Goal: Task Accomplishment & Management: Use online tool/utility

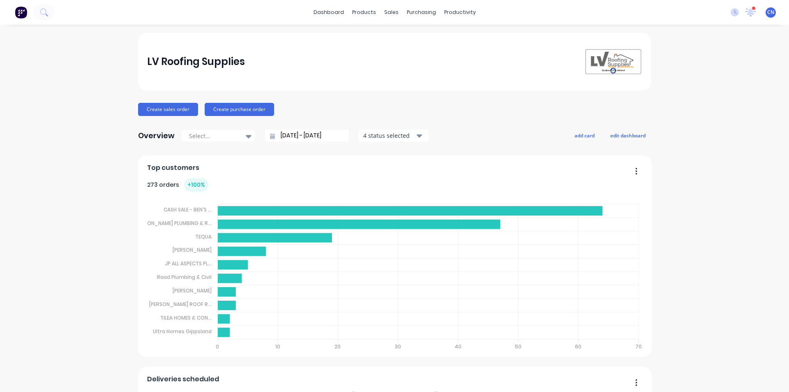
click at [694, 103] on div "LV Roofing Supplies Create sales order Create purchase order Overview Select...…" at bounding box center [394, 353] width 789 height 640
click at [468, 39] on div "Workflow" at bounding box center [471, 39] width 25 height 7
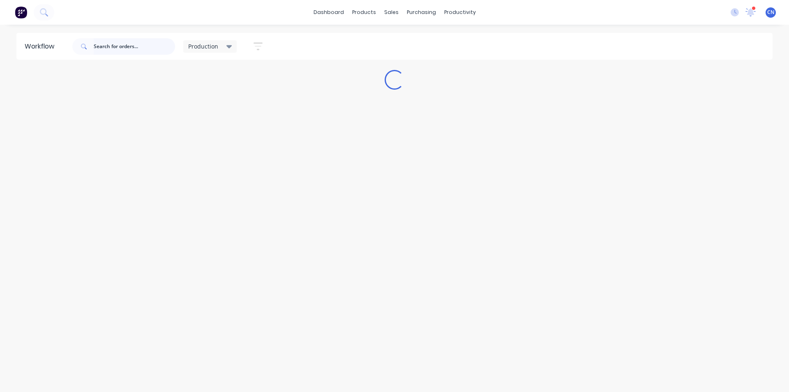
click at [131, 49] on input "text" at bounding box center [134, 46] width 81 height 16
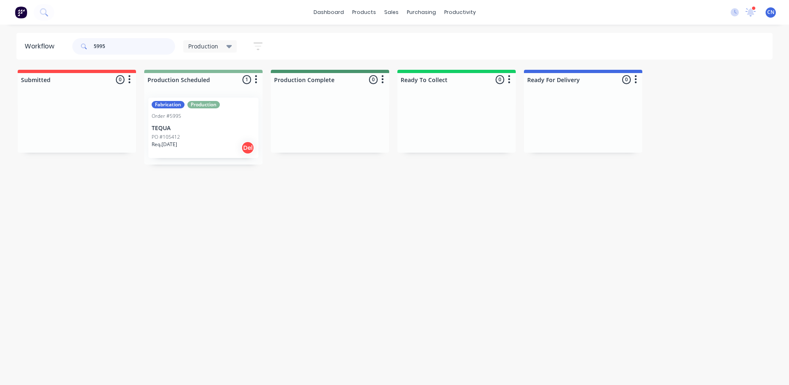
type input "5995"
click at [204, 145] on div "Req. [DATE] Del" at bounding box center [204, 148] width 104 height 14
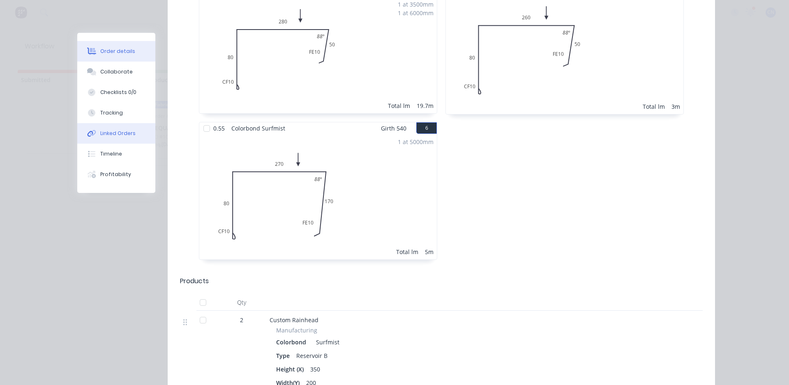
scroll to position [616, 0]
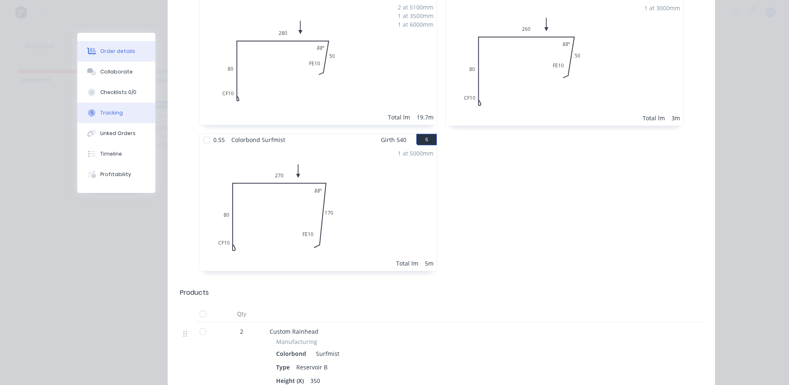
click at [105, 110] on div "Tracking" at bounding box center [111, 112] width 23 height 7
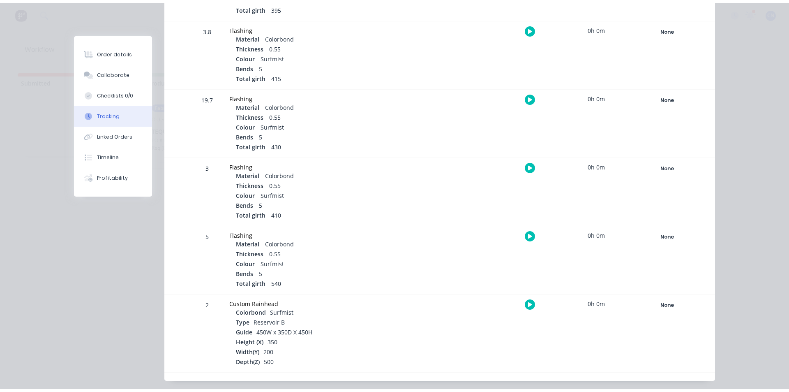
scroll to position [352, 0]
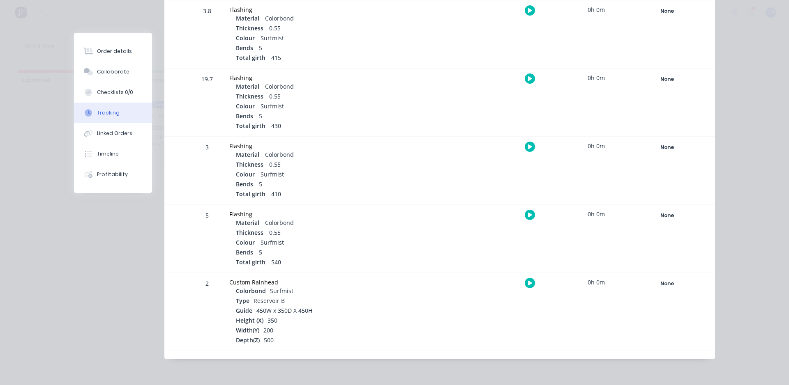
click at [529, 284] on button "button" at bounding box center [530, 283] width 10 height 10
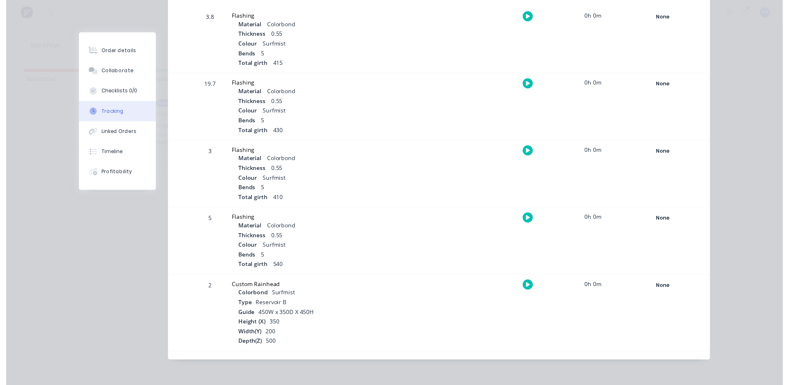
scroll to position [346, 0]
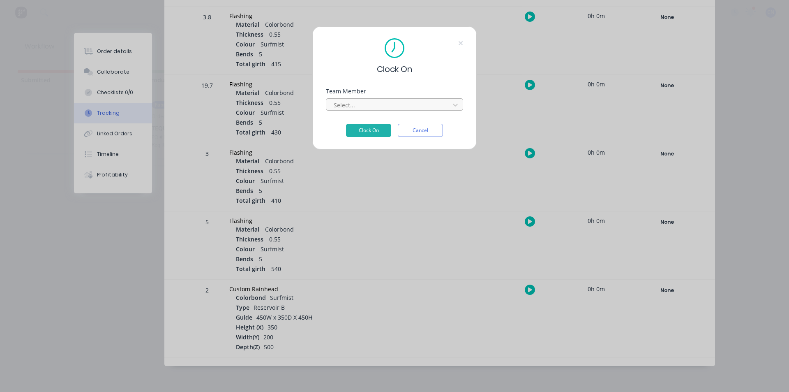
click at [391, 110] on div at bounding box center [389, 105] width 113 height 10
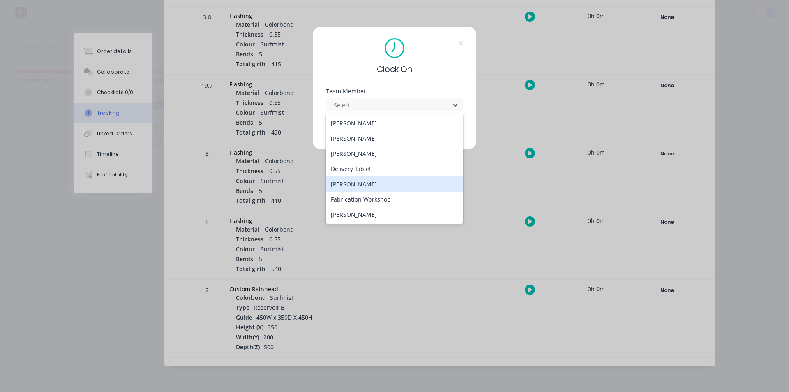
click at [372, 188] on div "[PERSON_NAME]" at bounding box center [394, 183] width 137 height 15
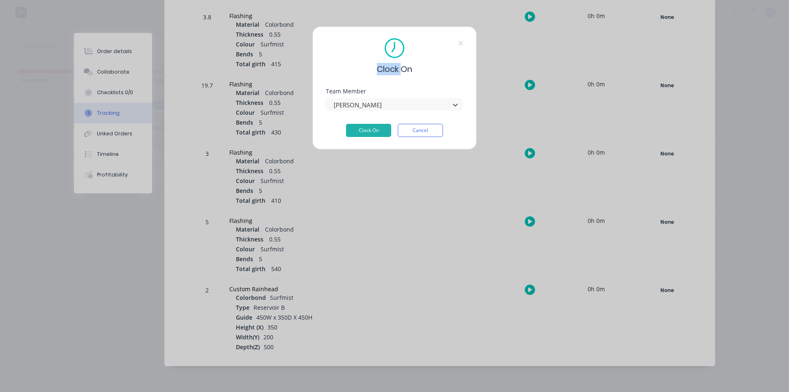
drag, startPoint x: 372, startPoint y: 188, endPoint x: 377, endPoint y: 179, distance: 10.5
click at [371, 188] on div "Clock On Team Member option [PERSON_NAME], selected. [PERSON_NAME] Clock On Can…" at bounding box center [394, 196] width 789 height 392
click at [382, 106] on div at bounding box center [389, 105] width 113 height 10
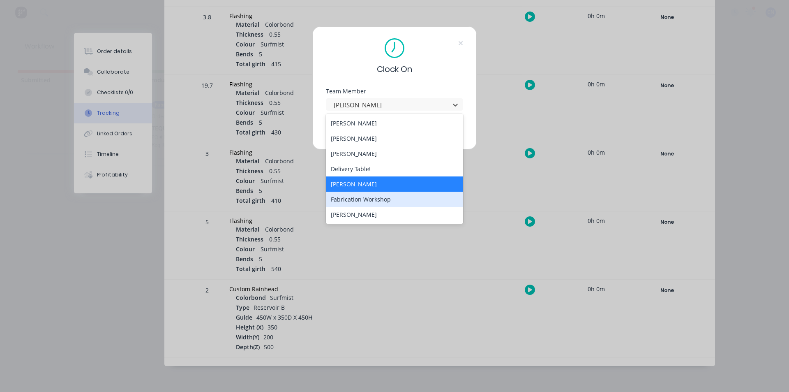
click at [376, 200] on div "Fabrication Workshop" at bounding box center [394, 198] width 137 height 15
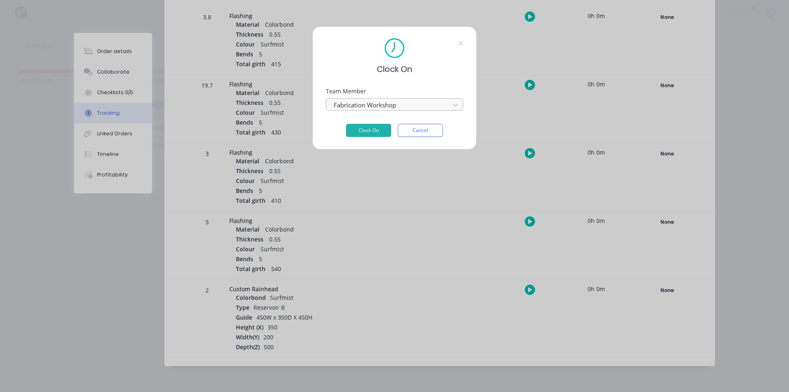
click at [439, 49] on div "Clock On" at bounding box center [394, 56] width 137 height 37
click at [384, 108] on div at bounding box center [389, 105] width 113 height 10
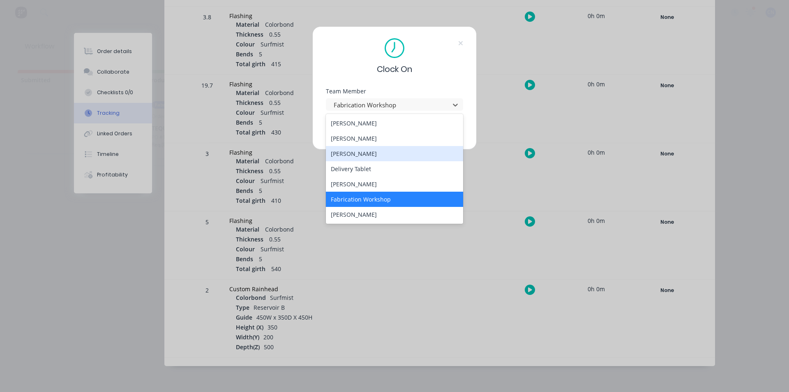
click at [361, 155] on div "[PERSON_NAME]" at bounding box center [394, 153] width 137 height 15
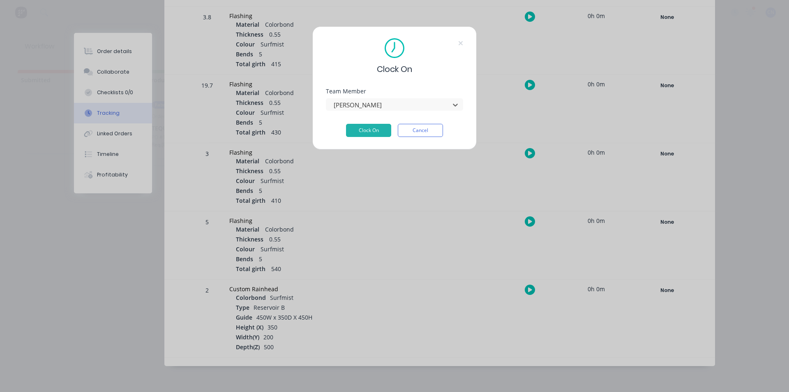
click at [425, 80] on div "Clock On Team Member option [PERSON_NAME], selected. [PERSON_NAME] Clock On Can…" at bounding box center [394, 87] width 164 height 123
click at [711, 89] on div "Clock On Team Member [PERSON_NAME] Clock On Cancel" at bounding box center [394, 196] width 789 height 392
click at [361, 130] on button "Clock On" at bounding box center [368, 130] width 45 height 13
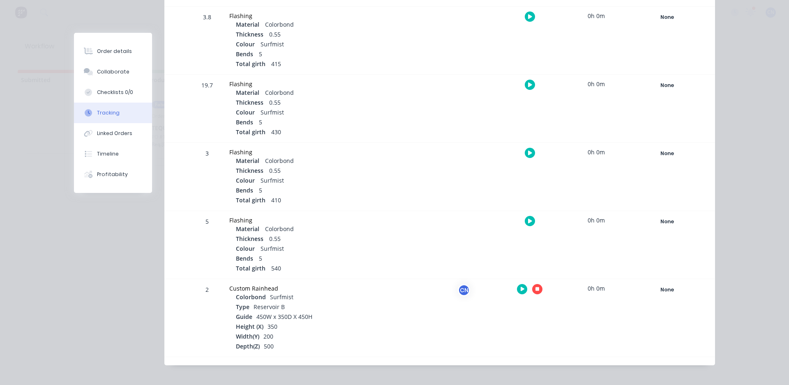
click at [535, 290] on icon "button" at bounding box center [537, 290] width 4 height 4
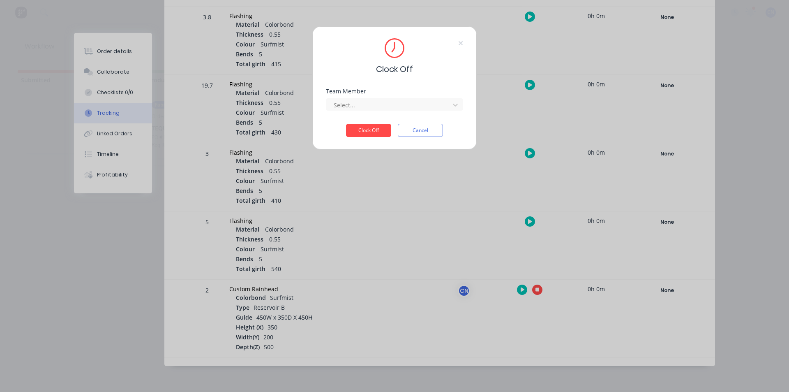
click at [358, 115] on div "Team Member Select..." at bounding box center [394, 105] width 137 height 35
click at [358, 104] on div at bounding box center [389, 105] width 113 height 10
click at [359, 123] on div "[PERSON_NAME]" at bounding box center [394, 122] width 137 height 15
click at [374, 102] on div at bounding box center [389, 105] width 113 height 10
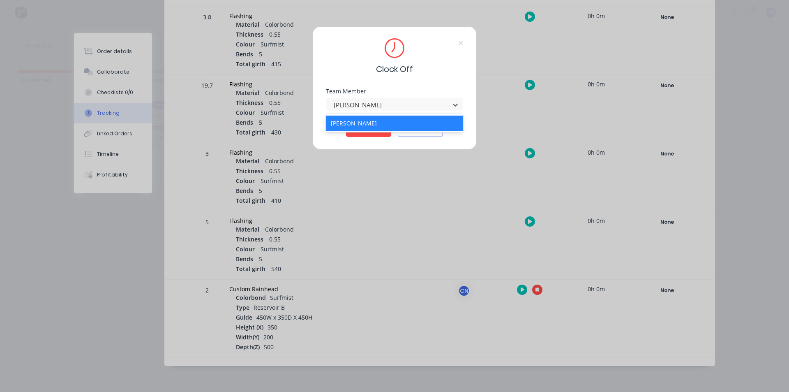
click at [377, 72] on span "Clock Off" at bounding box center [394, 69] width 37 height 12
click at [410, 108] on div at bounding box center [389, 105] width 113 height 10
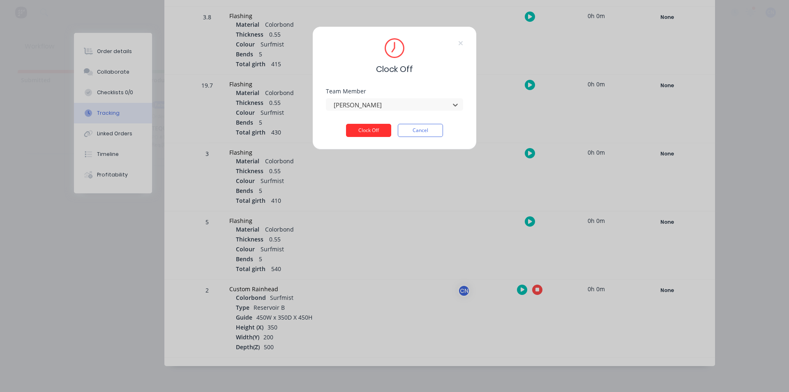
click at [379, 129] on button "Clock Off" at bounding box center [368, 130] width 45 height 13
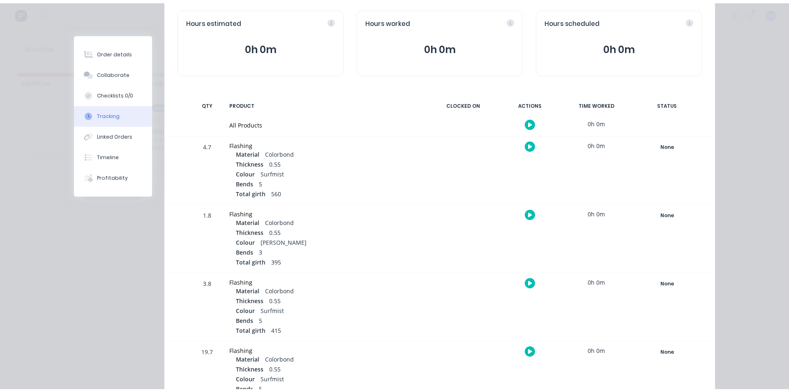
scroll to position [0, 0]
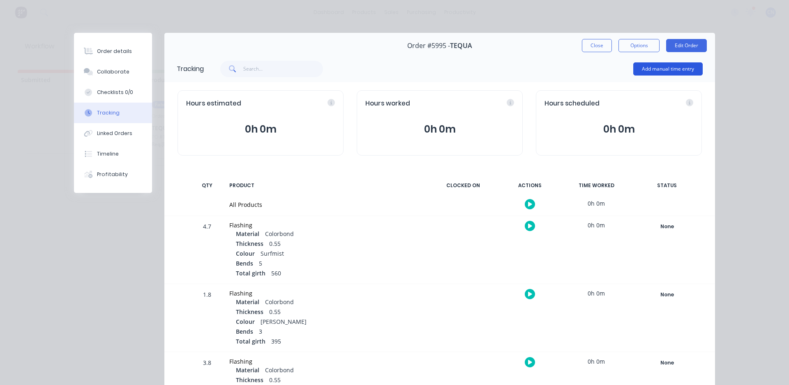
click at [647, 71] on button "Add manual time entry" at bounding box center [667, 68] width 69 height 13
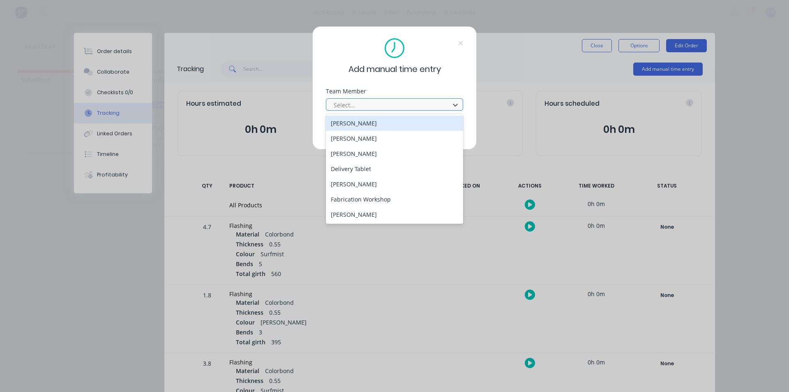
click at [415, 110] on div "Select..." at bounding box center [389, 105] width 118 height 12
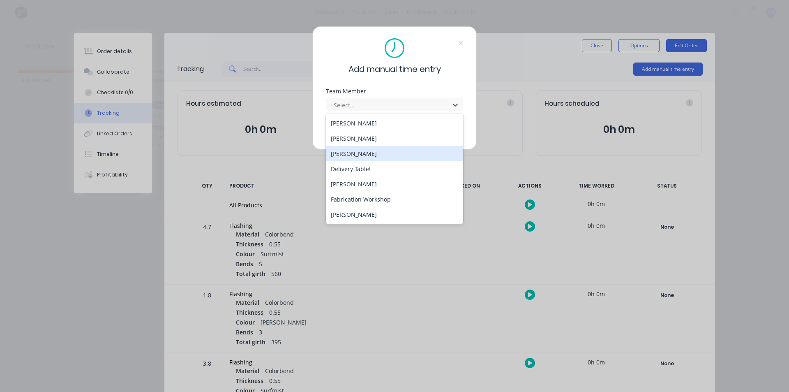
click at [367, 154] on div "[PERSON_NAME]" at bounding box center [394, 153] width 137 height 15
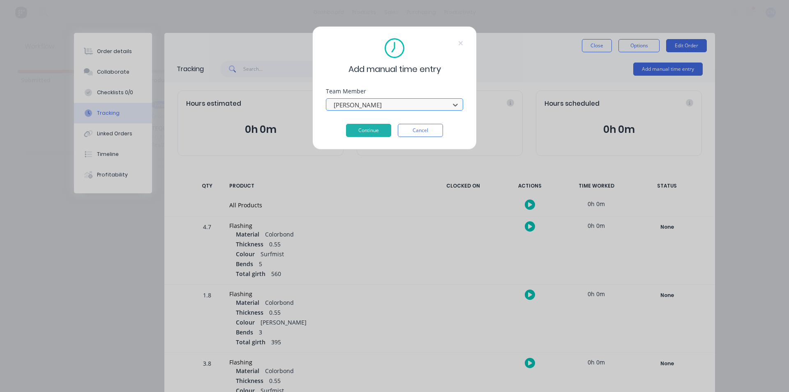
click at [387, 108] on div at bounding box center [389, 105] width 113 height 10
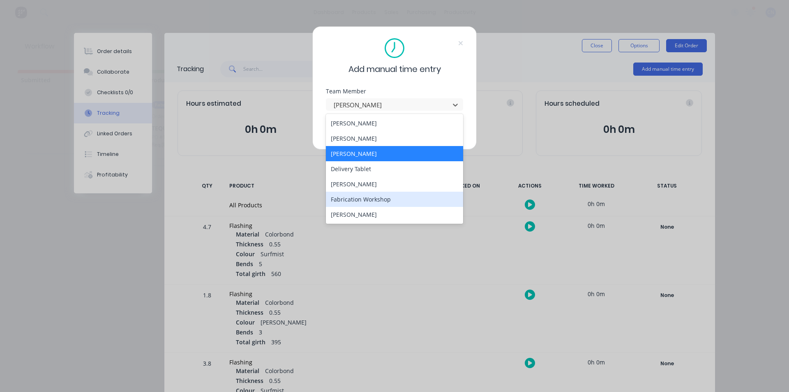
click at [372, 201] on div "Fabrication Workshop" at bounding box center [394, 198] width 137 height 15
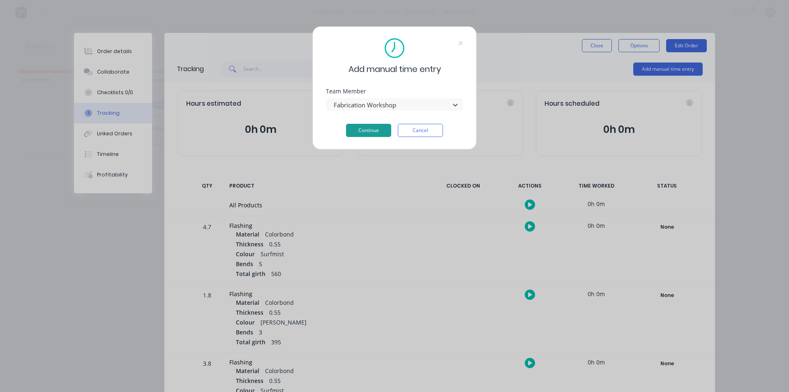
click at [373, 133] on button "Continue" at bounding box center [368, 130] width 45 height 13
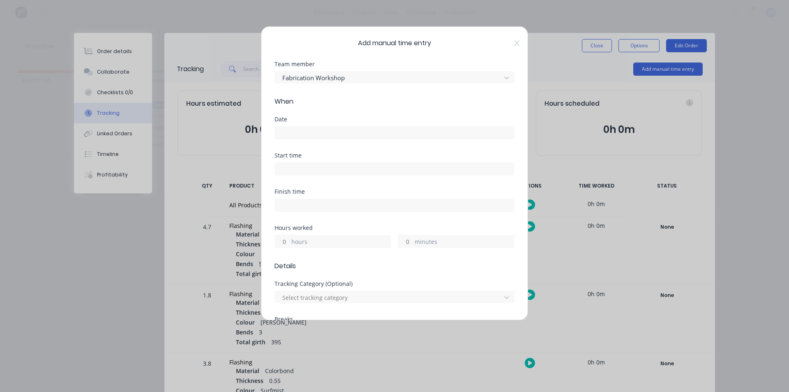
click at [290, 133] on input at bounding box center [394, 133] width 239 height 12
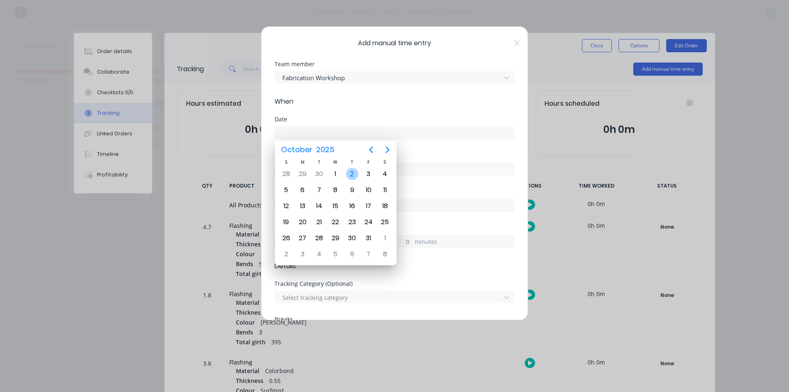
click at [353, 175] on div "2" at bounding box center [352, 174] width 12 height 12
type input "[DATE]"
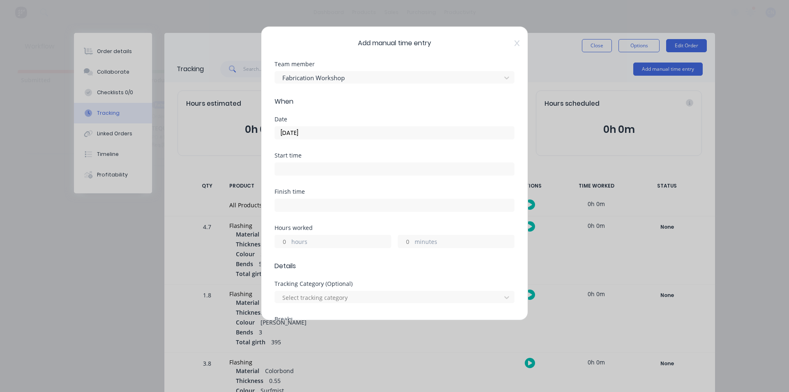
click at [298, 171] on input at bounding box center [394, 169] width 239 height 12
type input "07:50 AM"
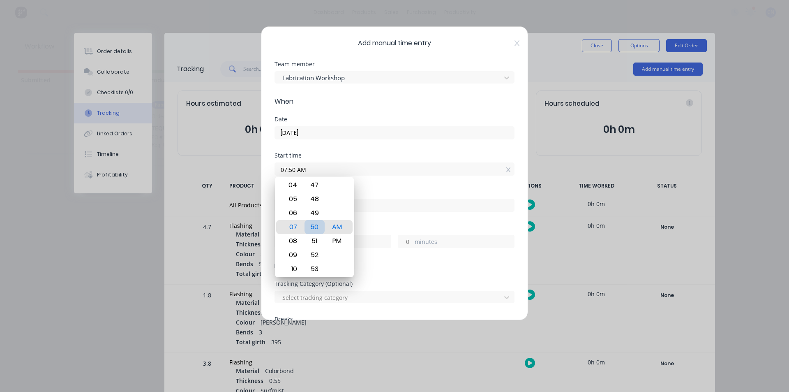
click at [316, 229] on div "50" at bounding box center [314, 227] width 20 height 14
click at [377, 149] on div "Date [DATE]" at bounding box center [394, 134] width 240 height 36
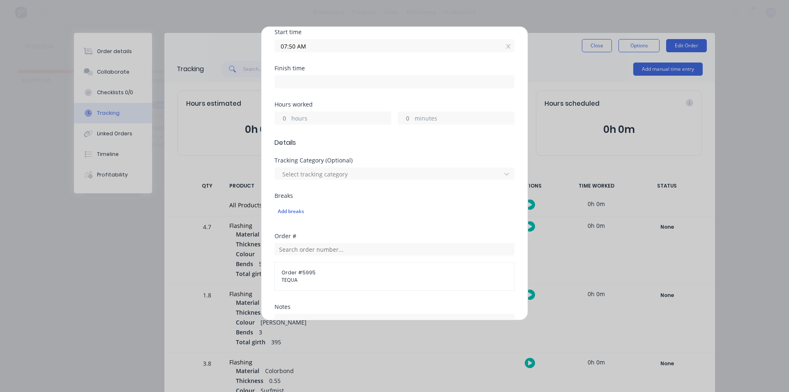
scroll to position [41, 0]
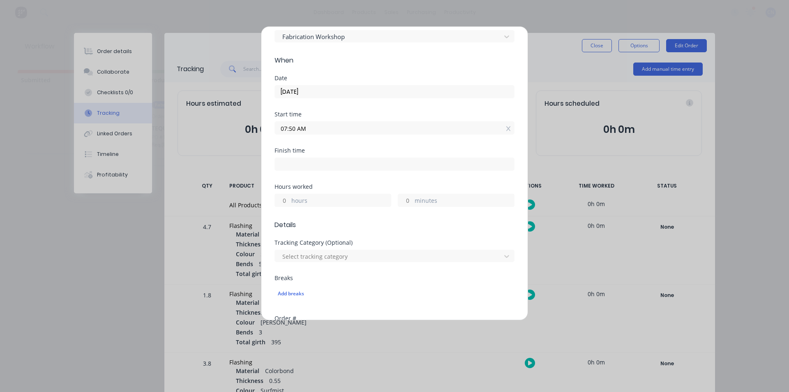
click at [295, 170] on label at bounding box center [394, 163] width 240 height 13
click at [295, 170] on input at bounding box center [394, 164] width 239 height 12
type input "07:51 AM"
type input "0"
type input "1"
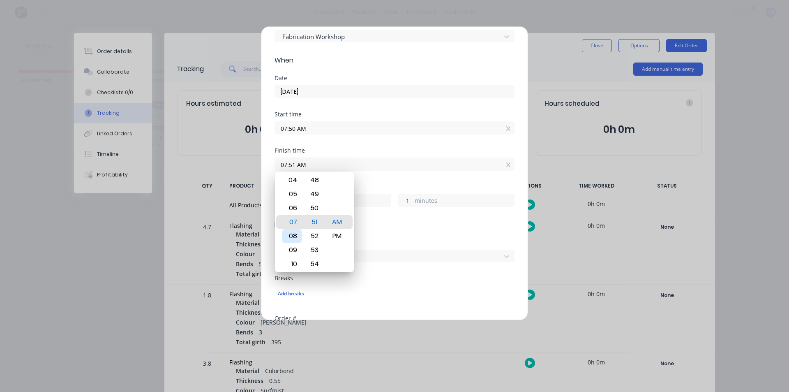
click at [297, 238] on div "08" at bounding box center [292, 236] width 20 height 14
type input "08:51 AM"
type input "1"
drag, startPoint x: 316, startPoint y: 221, endPoint x: 339, endPoint y: 399, distance: 179.9
click at [339, 342] on html "dashboard products sales purchasing productivity dashboard products Product Cat…" at bounding box center [394, 171] width 789 height 342
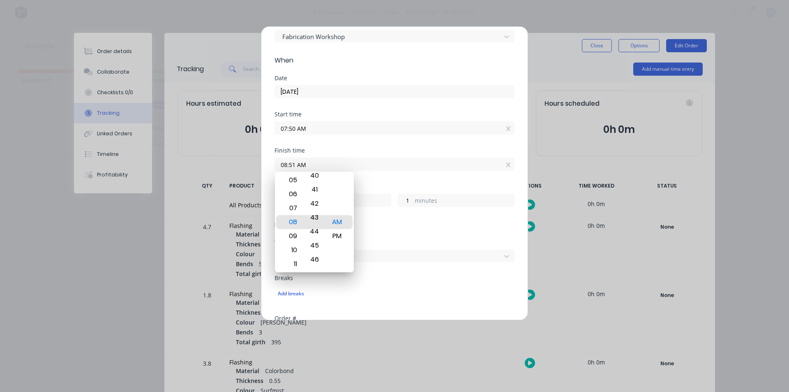
type input "08:34 AM"
type input "0"
type input "44"
drag, startPoint x: 313, startPoint y: 210, endPoint x: 344, endPoint y: 408, distance: 200.6
click at [344, 342] on html "dashboard products sales purchasing productivity dashboard products Product Cat…" at bounding box center [394, 171] width 789 height 342
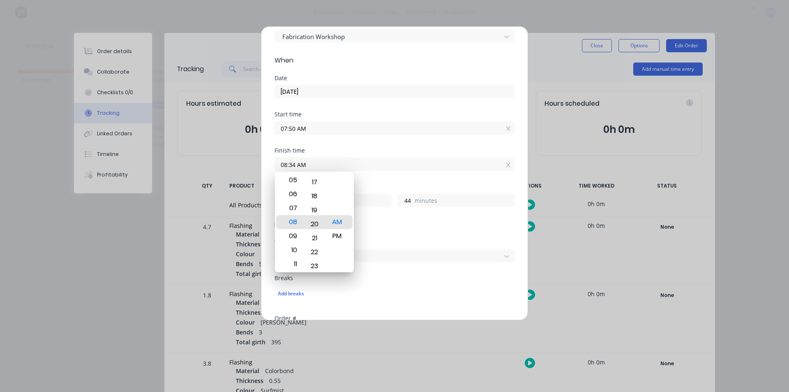
type input "08:20 AM"
type input "30"
drag, startPoint x: 318, startPoint y: 237, endPoint x: 315, endPoint y: 187, distance: 49.8
click at [315, 187] on div "19" at bounding box center [314, 182] width 20 height 14
type input "08:22 AM"
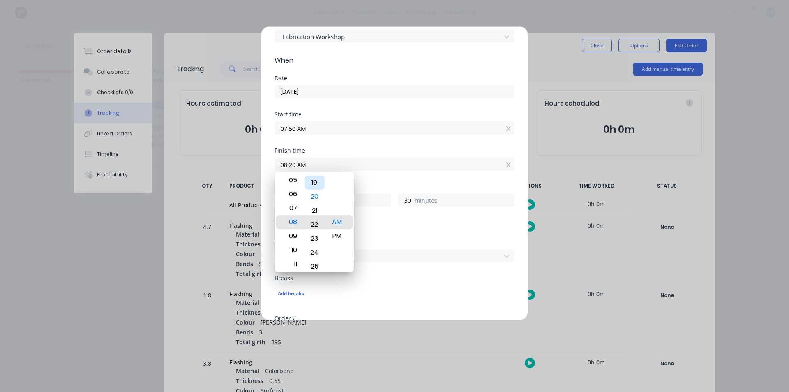
type input "32"
drag, startPoint x: 320, startPoint y: 203, endPoint x: 321, endPoint y: 168, distance: 34.9
click at [321, 168] on body "dashboard products sales purchasing productivity dashboard products Product Cat…" at bounding box center [394, 171] width 789 height 342
type input "08:25 AM"
type input "35"
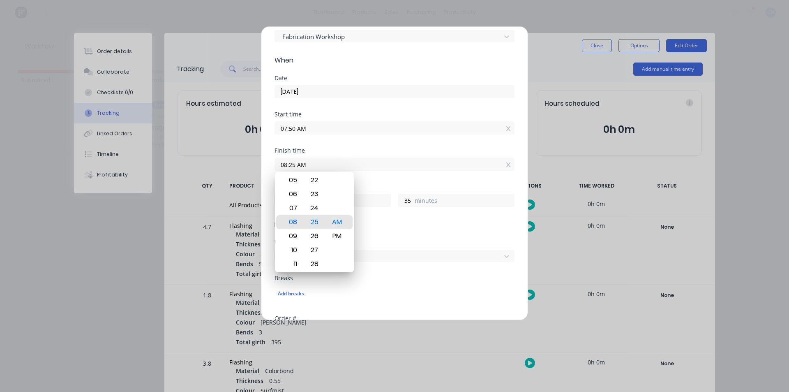
click at [398, 226] on span "Details" at bounding box center [394, 225] width 240 height 10
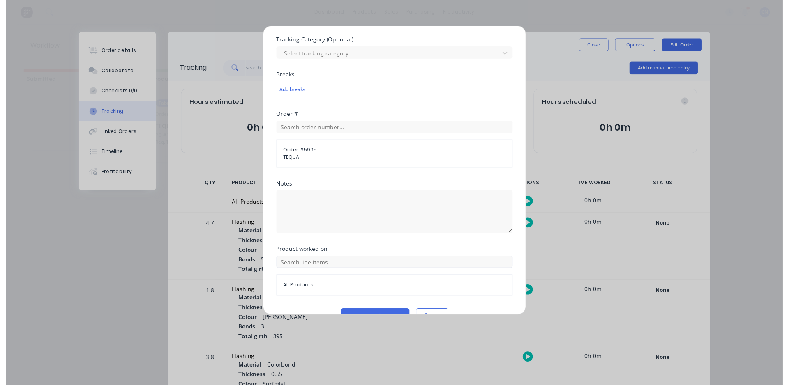
scroll to position [262, 0]
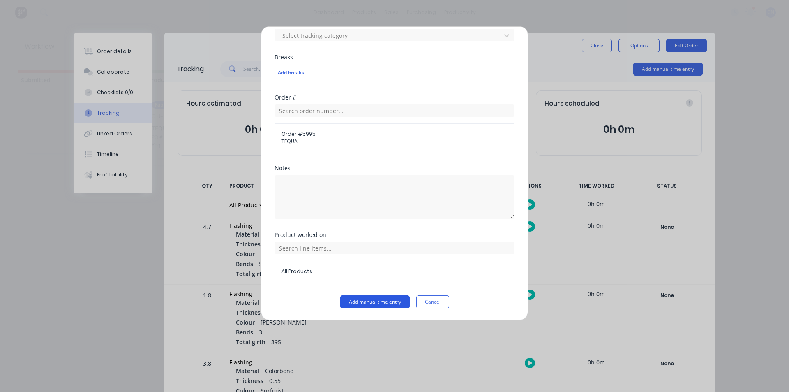
click at [382, 300] on button "Add manual time entry" at bounding box center [374, 301] width 69 height 13
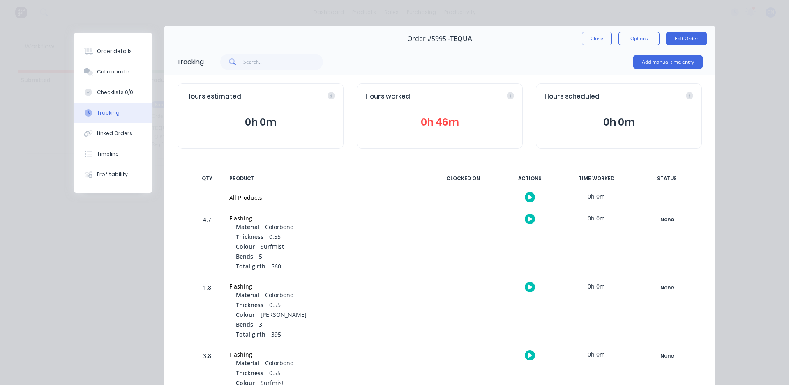
scroll to position [0, 0]
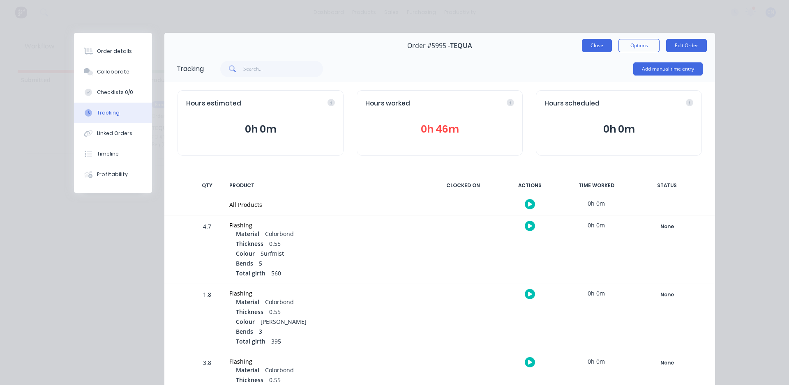
click at [589, 47] on button "Close" at bounding box center [597, 45] width 30 height 13
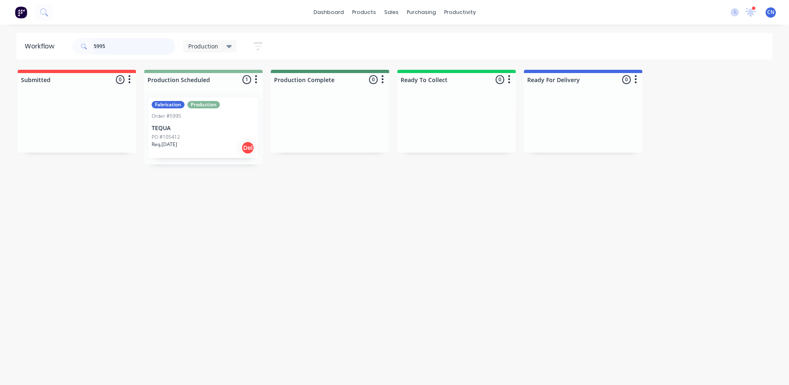
drag, startPoint x: 138, startPoint y: 45, endPoint x: 5, endPoint y: 37, distance: 132.5
click at [6, 37] on div "Workflow 5995 Production Save new view None edit Production (Default) edit Comp…" at bounding box center [394, 46] width 789 height 27
